Goal: Task Accomplishment & Management: Use online tool/utility

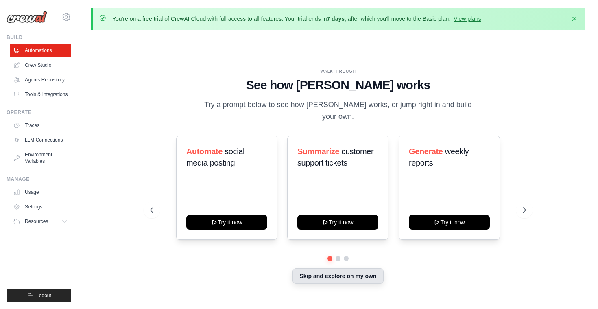
click at [355, 274] on button "Skip and explore on my own" at bounding box center [338, 275] width 91 height 15
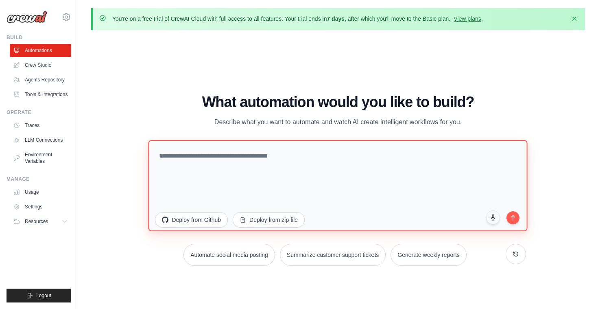
click at [317, 169] on textarea at bounding box center [338, 185] width 379 height 91
type textarea "**********"
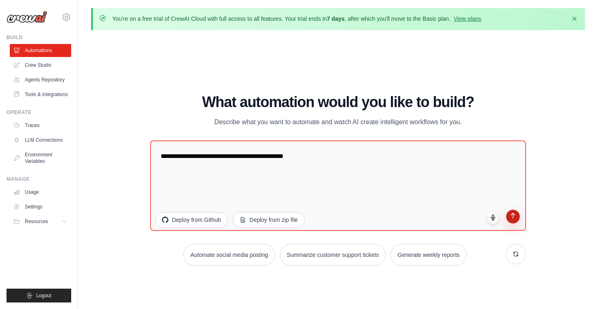
click at [513, 218] on icon "submit" at bounding box center [512, 215] width 7 height 7
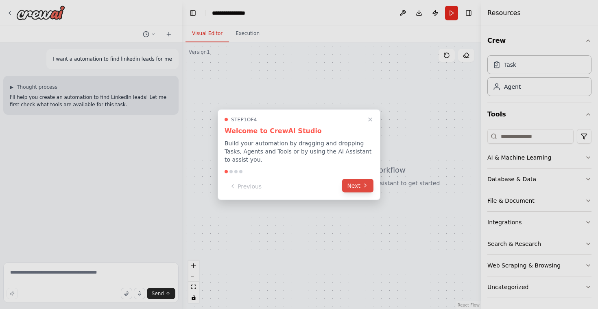
click at [361, 185] on button "Next" at bounding box center [357, 185] width 31 height 13
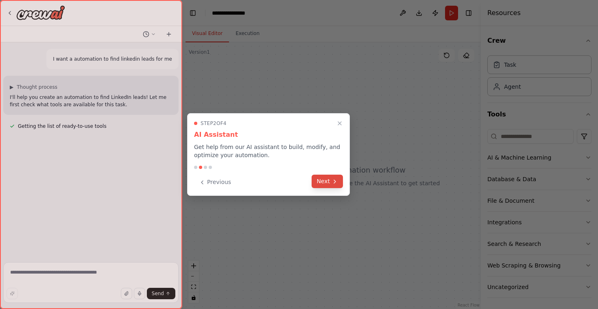
click at [331, 183] on button "Next" at bounding box center [327, 181] width 31 height 13
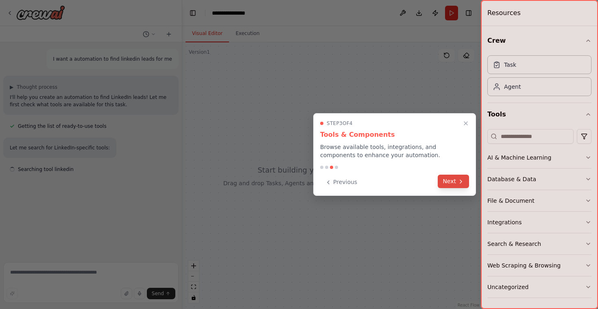
click at [459, 181] on icon at bounding box center [461, 181] width 7 height 7
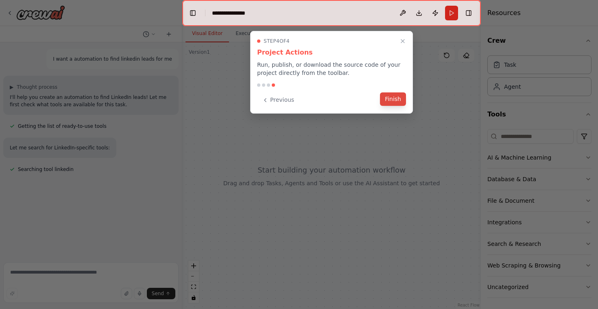
click at [398, 99] on button "Finish" at bounding box center [393, 98] width 26 height 13
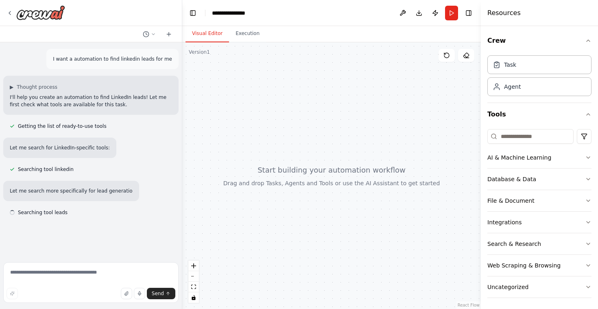
click at [249, 11] on div "**********" at bounding box center [233, 13] width 42 height 8
click at [249, 11] on div "**********" at bounding box center [242, 13] width 61 height 8
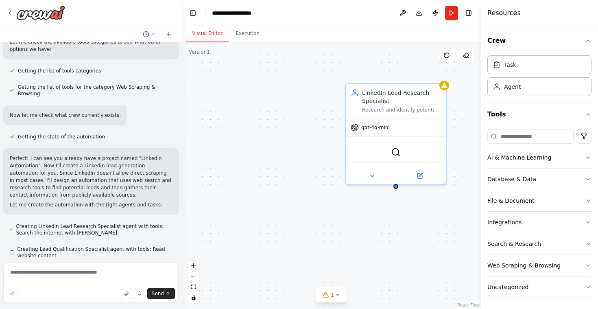
scroll to position [236, 0]
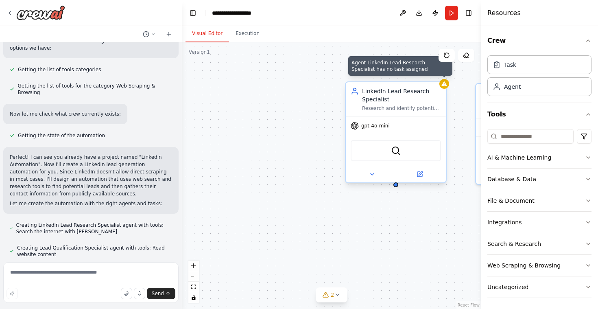
click at [444, 86] on icon at bounding box center [444, 84] width 7 height 7
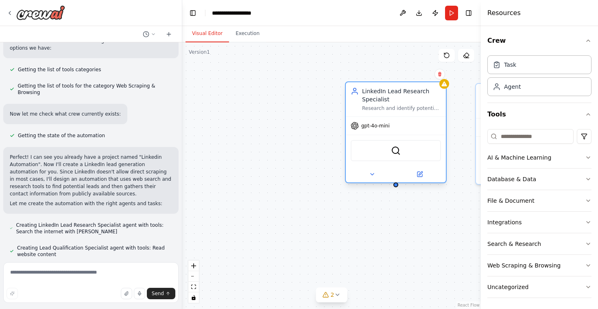
click at [409, 157] on div "SerperDevTool" at bounding box center [396, 150] width 90 height 21
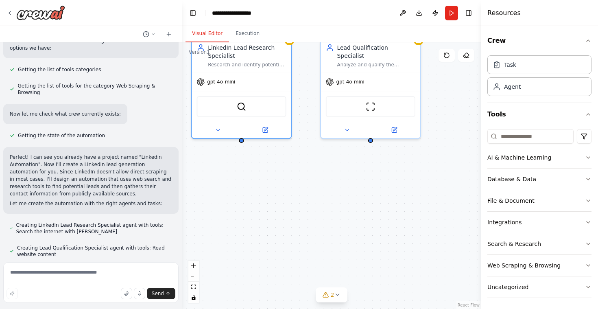
drag, startPoint x: 346, startPoint y: 213, endPoint x: 213, endPoint y: 182, distance: 136.9
click at [212, 182] on div "LinkedIn Lead Research Specialist Research and identify potential LinkedIn lead…" at bounding box center [331, 175] width 299 height 267
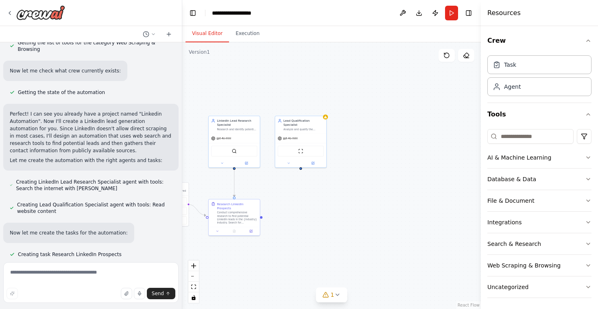
scroll to position [296, 0]
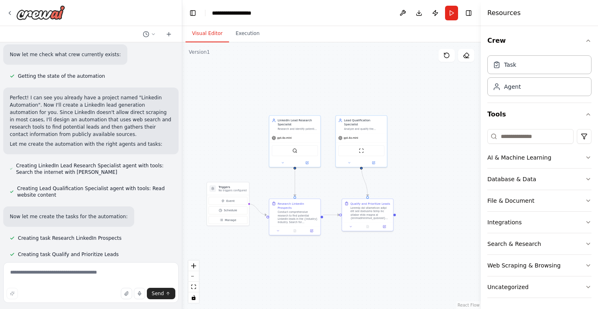
drag, startPoint x: 365, startPoint y: 188, endPoint x: 426, endPoint y: 188, distance: 60.6
click at [426, 188] on div ".deletable-edge-delete-btn { width: 20px; height: 20px; border: 0px solid #ffff…" at bounding box center [331, 175] width 299 height 267
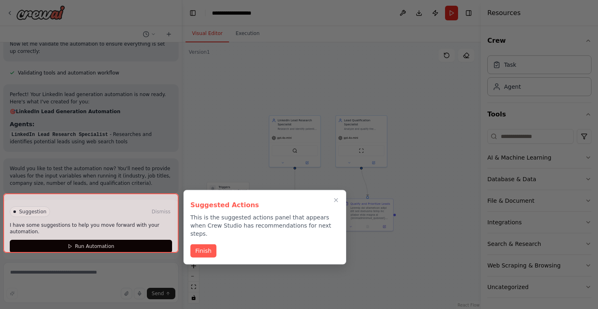
scroll to position [535, 0]
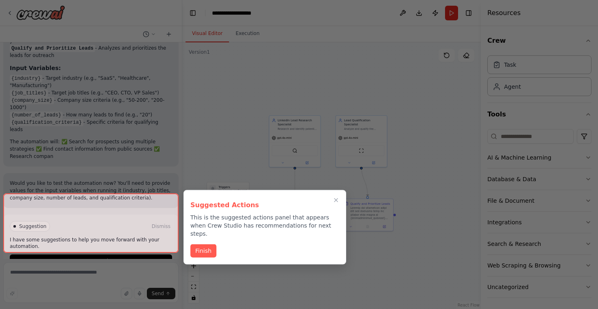
click at [142, 239] on div at bounding box center [90, 222] width 175 height 59
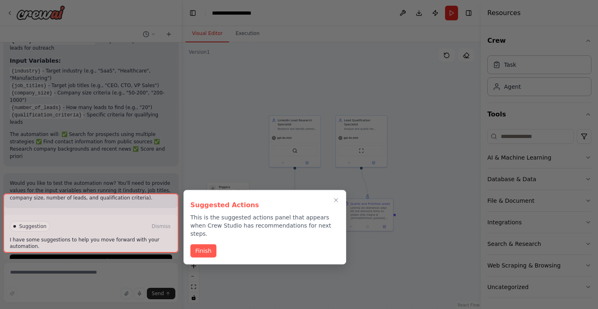
click at [140, 240] on div at bounding box center [90, 222] width 175 height 59
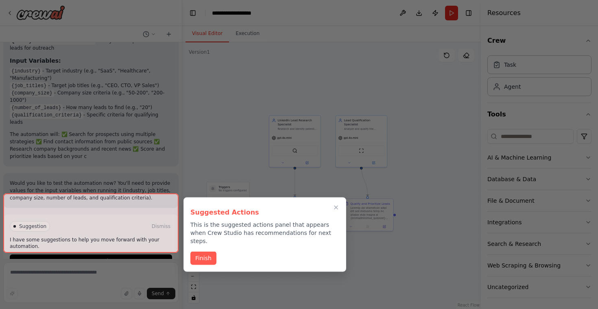
scroll to position [688, 0]
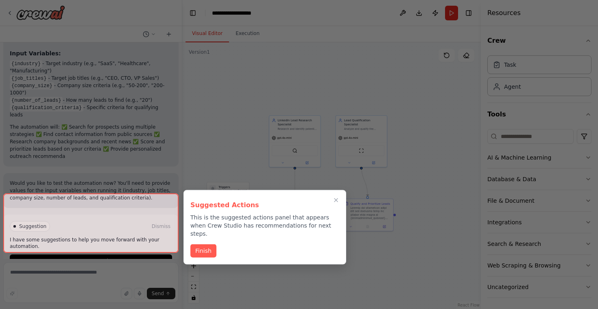
click at [158, 198] on div at bounding box center [90, 222] width 175 height 59
click at [204, 243] on button "Finish" at bounding box center [203, 249] width 26 height 13
